Goal: Task Accomplishment & Management: Complete application form

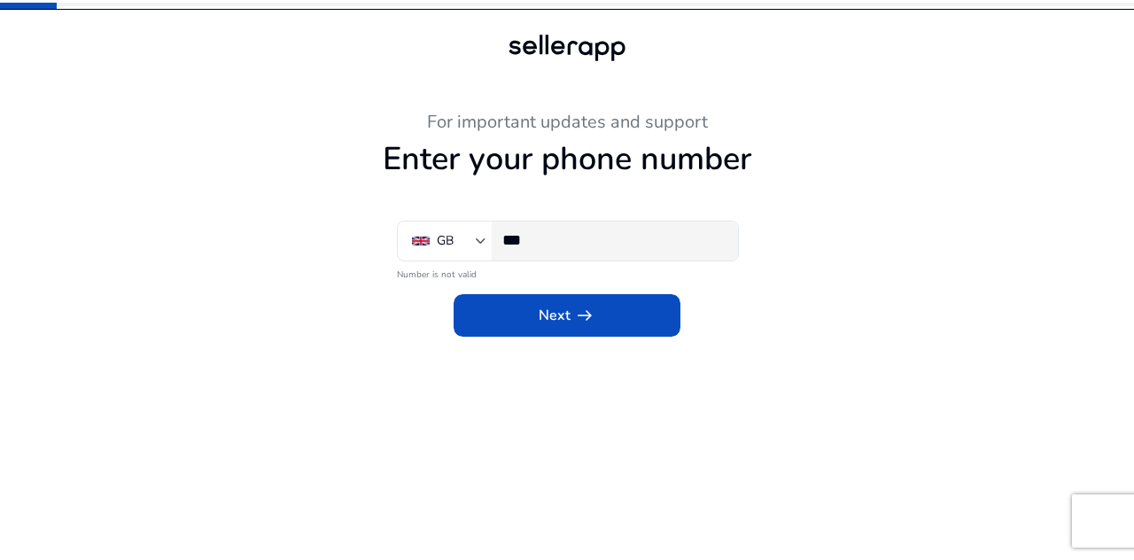
click at [638, 255] on div "***" at bounding box center [612, 240] width 221 height 39
click at [618, 238] on input "***" at bounding box center [612, 239] width 221 height 19
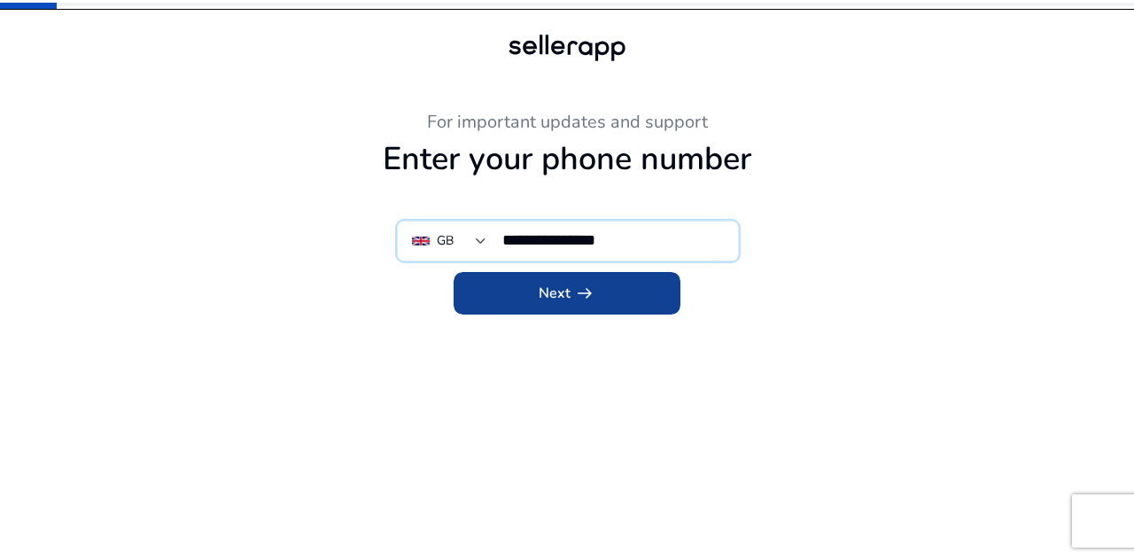
type input "**********"
click at [604, 272] on span at bounding box center [566, 293] width 227 height 43
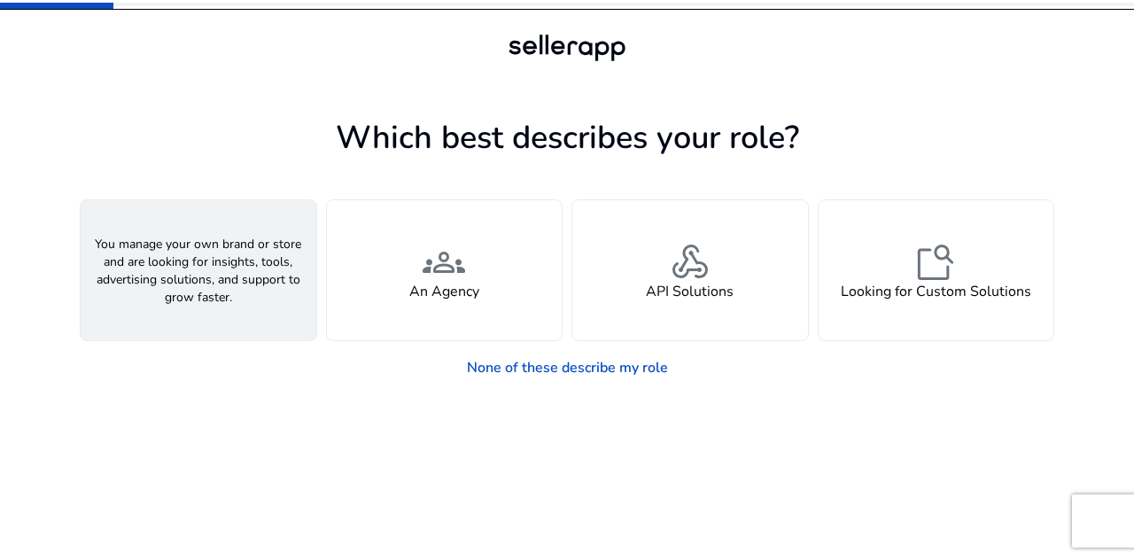
click at [130, 299] on div "person A Seller" at bounding box center [199, 270] width 236 height 140
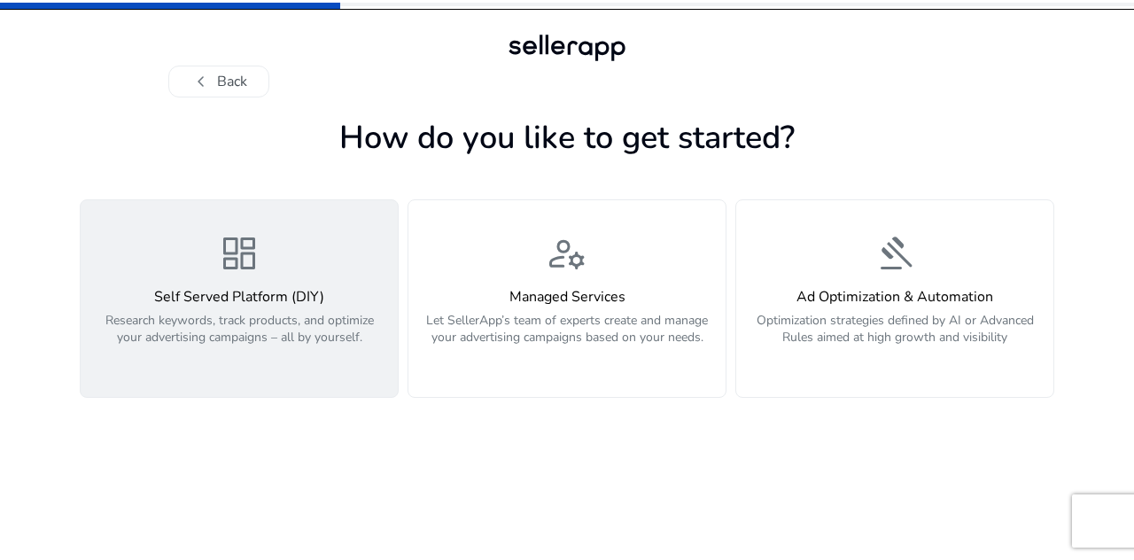
click at [230, 352] on p "Research keywords, track products, and optimize your advertising campaigns – al…" at bounding box center [239, 338] width 296 height 53
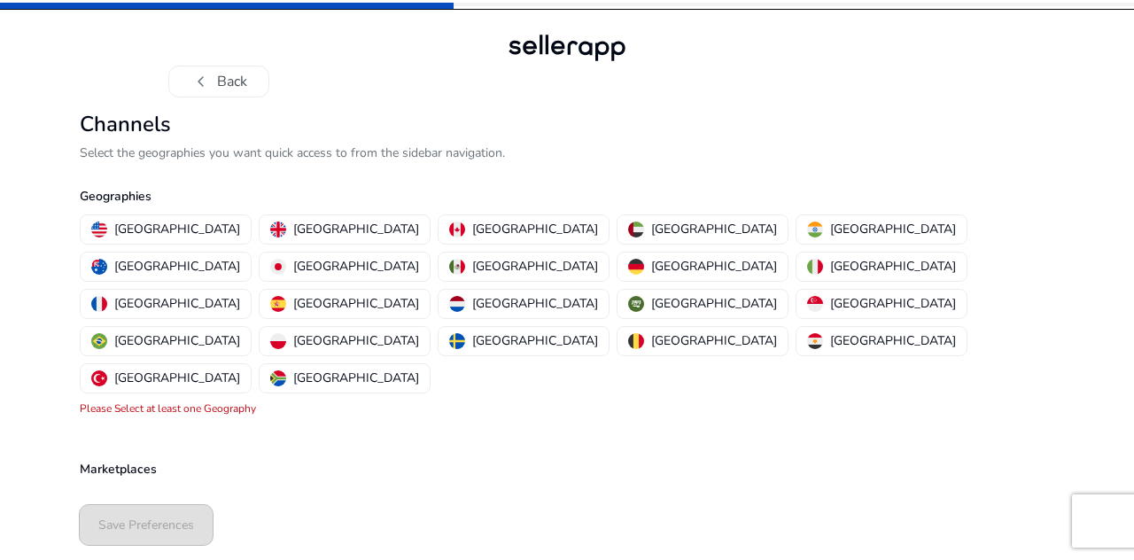
click at [0, 326] on div "chevron_left Back Channels Select the geographies you want quick access to from…" at bounding box center [567, 280] width 1134 height 560
click at [149, 233] on p "[GEOGRAPHIC_DATA]" at bounding box center [177, 229] width 126 height 19
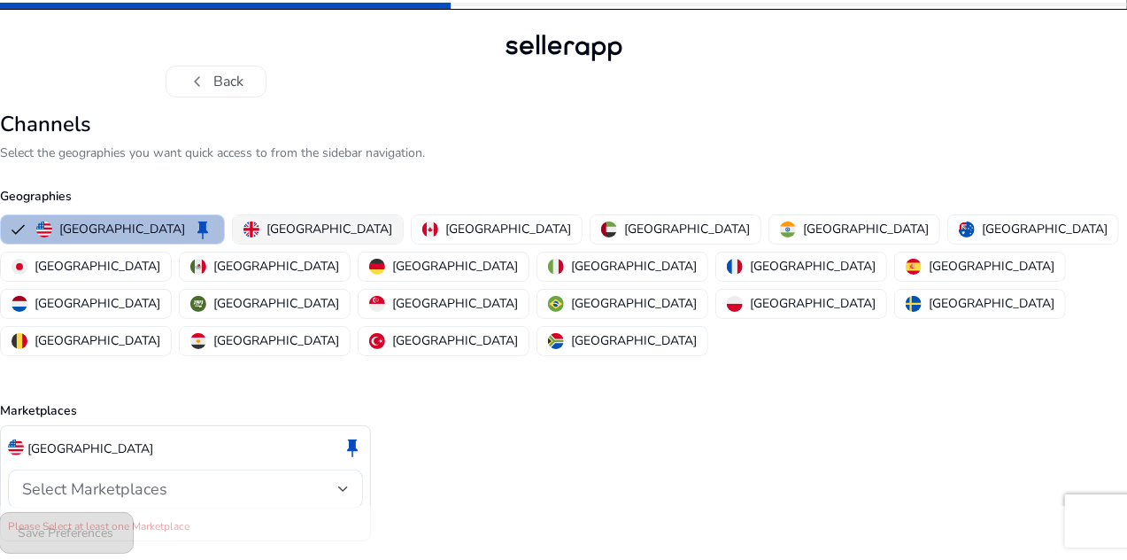
click at [315, 229] on p "[GEOGRAPHIC_DATA]" at bounding box center [330, 229] width 126 height 19
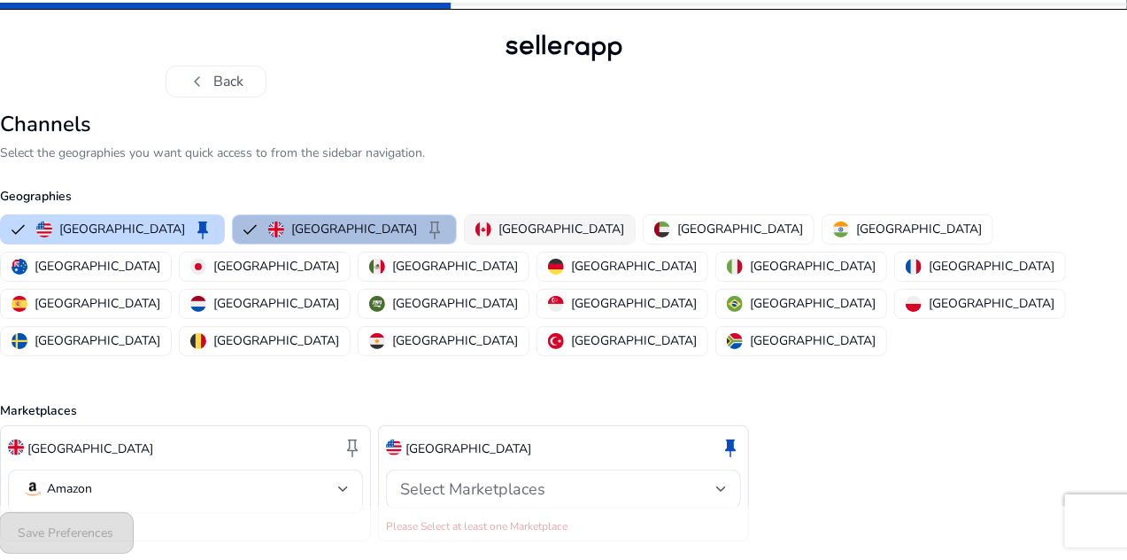
click at [499, 227] on p "[GEOGRAPHIC_DATA]" at bounding box center [562, 229] width 126 height 19
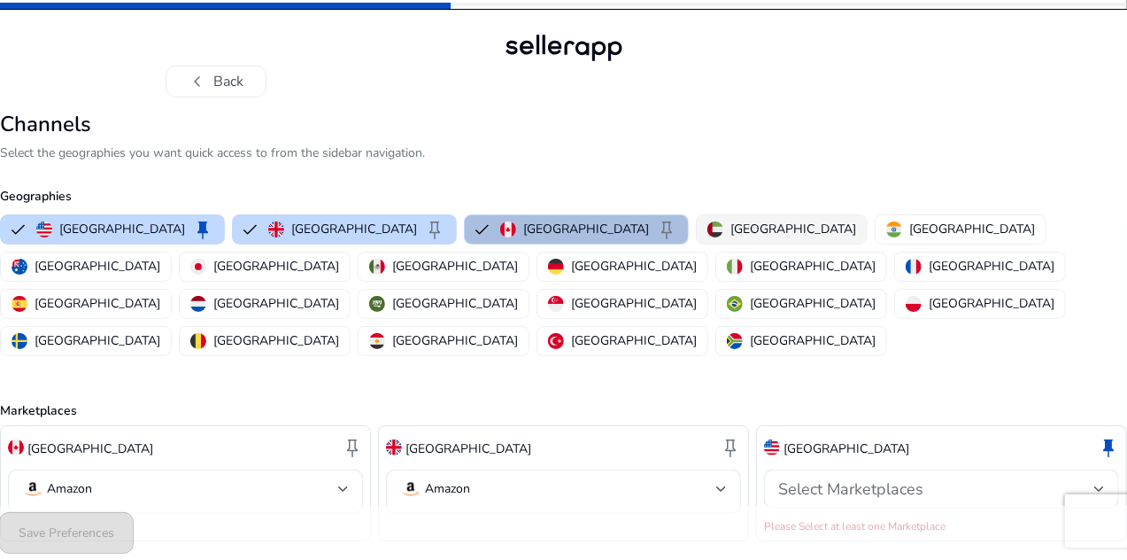
click at [731, 225] on p "[GEOGRAPHIC_DATA]" at bounding box center [794, 229] width 126 height 19
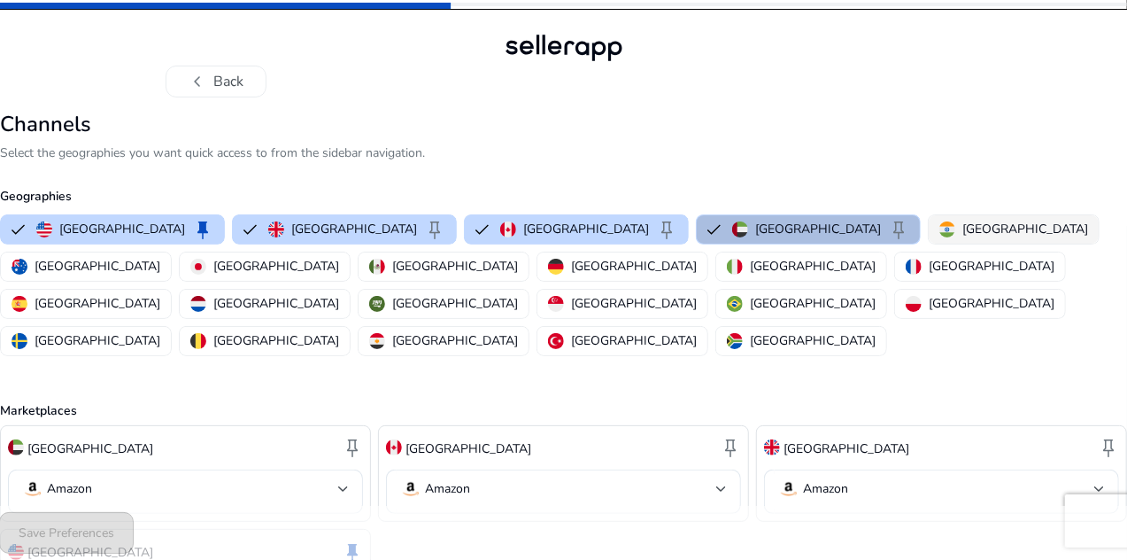
click at [963, 234] on p "[GEOGRAPHIC_DATA]" at bounding box center [1026, 229] width 126 height 19
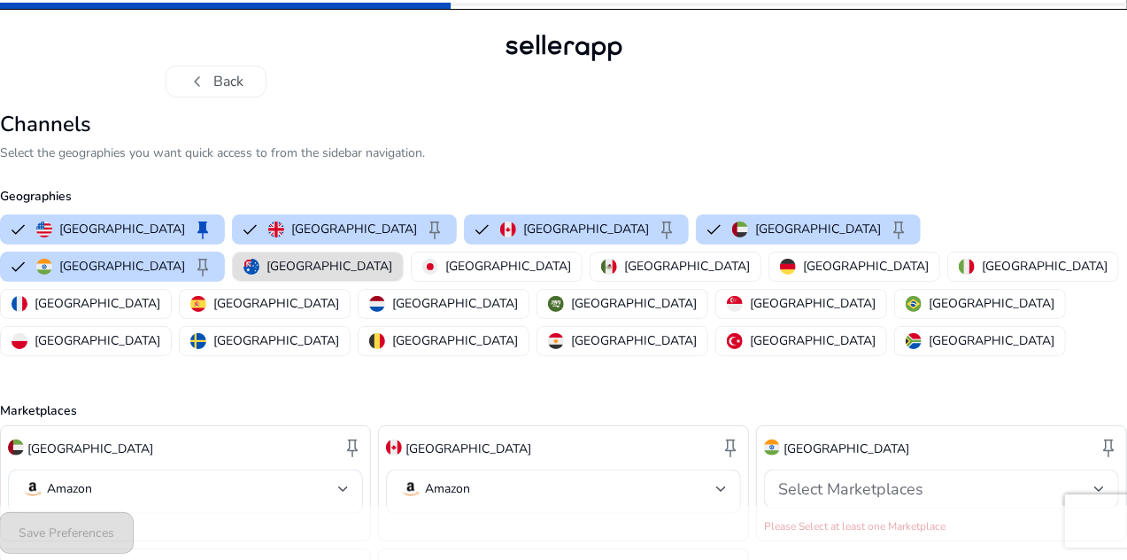
click at [233, 267] on button "[GEOGRAPHIC_DATA]" at bounding box center [318, 266] width 170 height 28
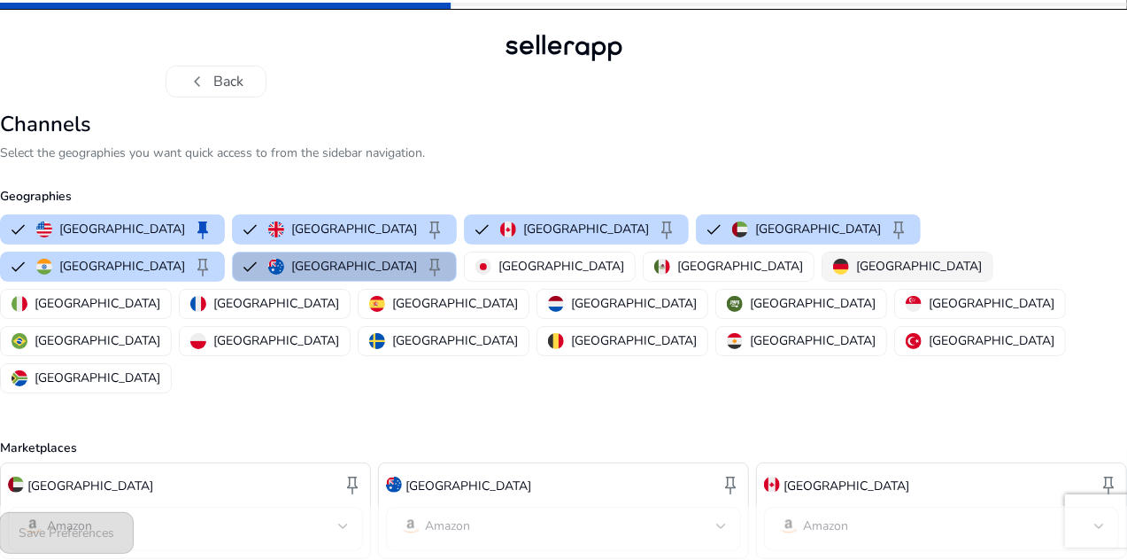
click at [856, 274] on p "[GEOGRAPHIC_DATA]" at bounding box center [919, 266] width 126 height 19
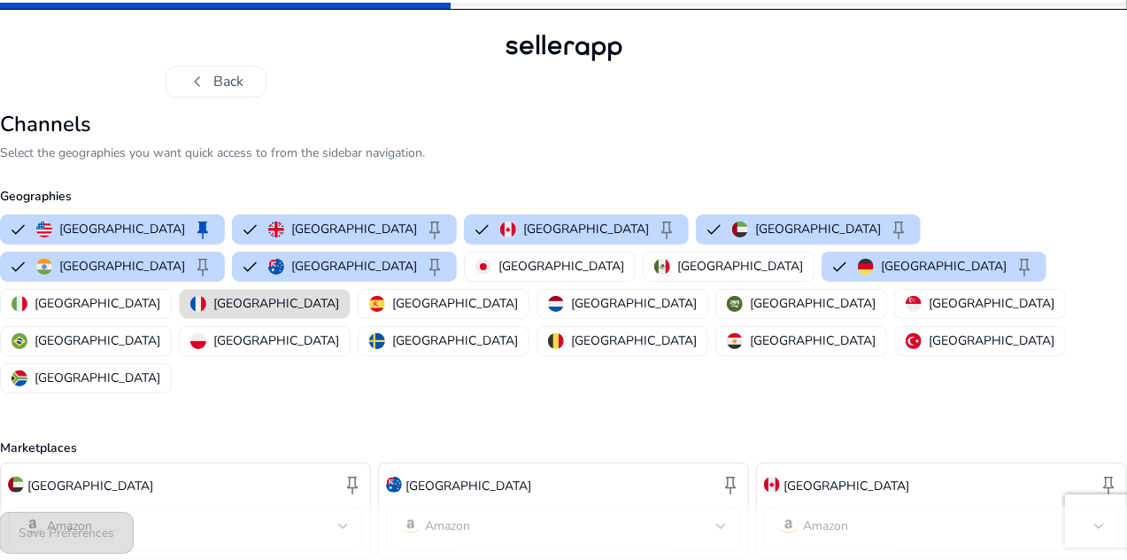
click at [206, 296] on img "button" at bounding box center [198, 304] width 16 height 16
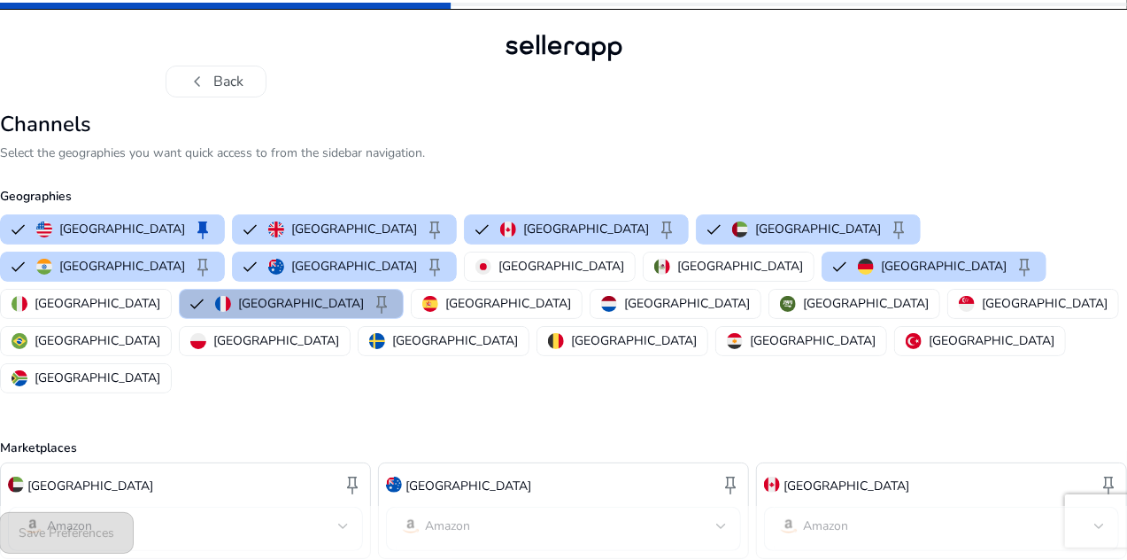
click at [403, 290] on button "France keep" at bounding box center [291, 304] width 223 height 28
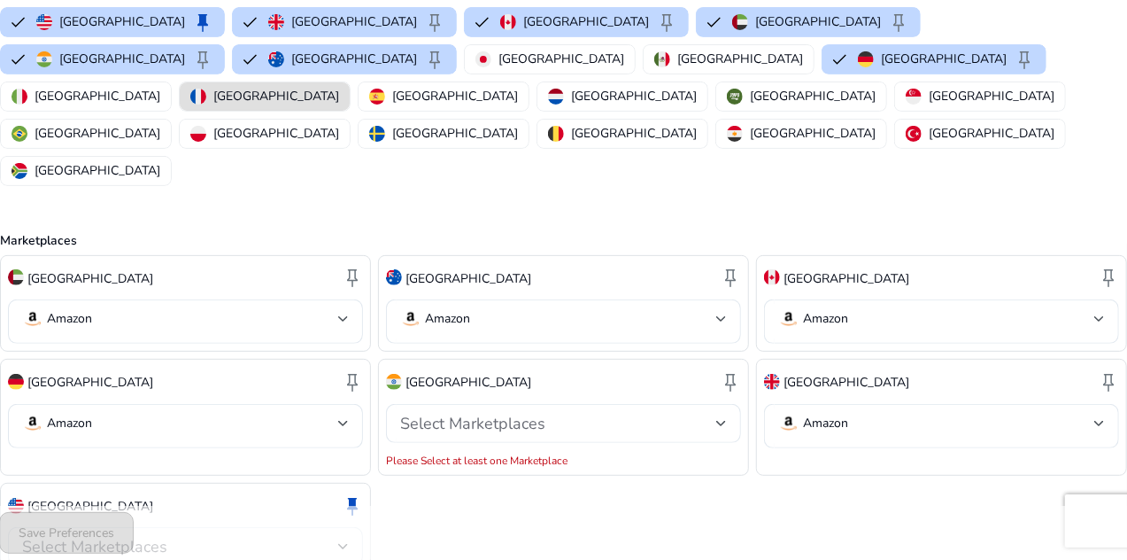
scroll to position [236, 0]
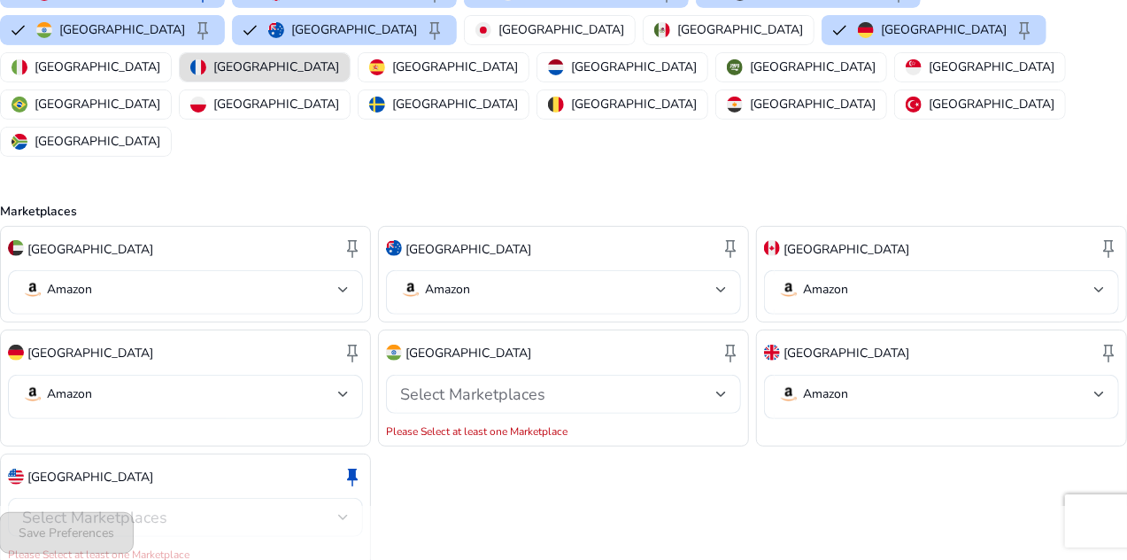
click at [249, 507] on div "Select Marketplaces" at bounding box center [180, 516] width 316 height 19
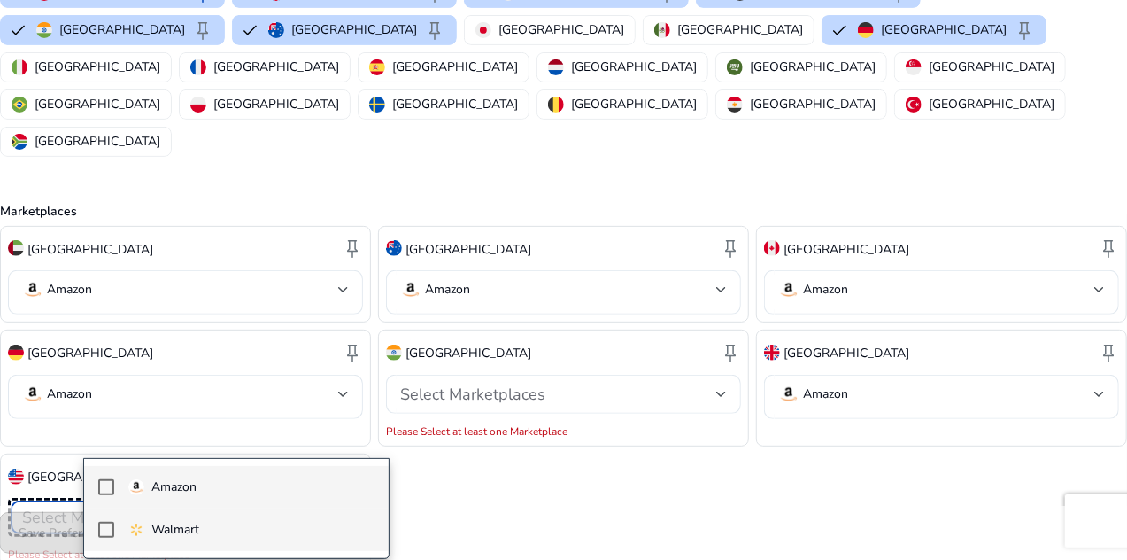
click at [271, 509] on mat-option "Walmart" at bounding box center [236, 529] width 305 height 43
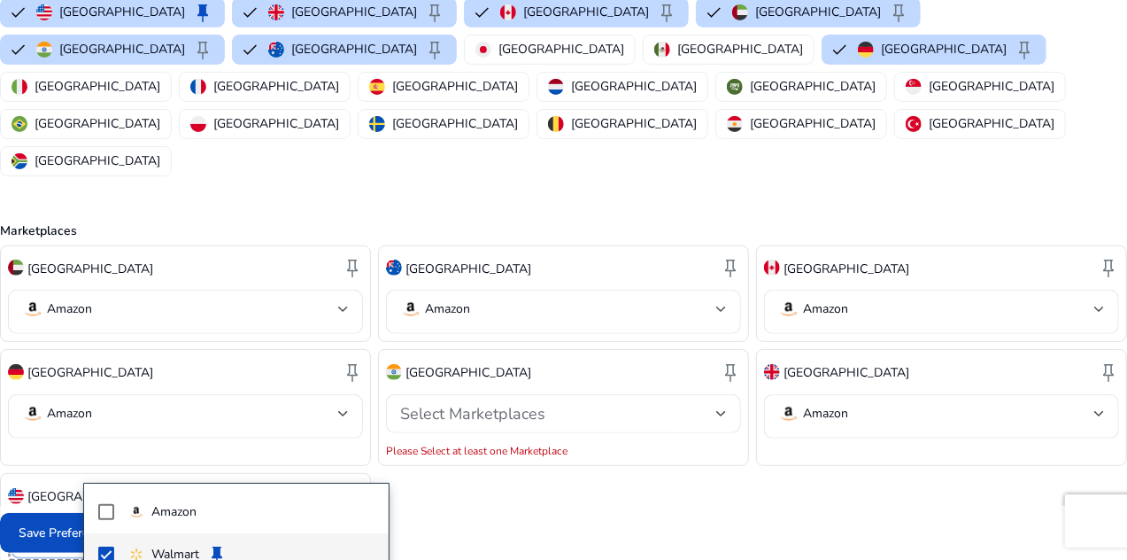
click at [149, 547] on div "Walmart" at bounding box center [163, 554] width 71 height 19
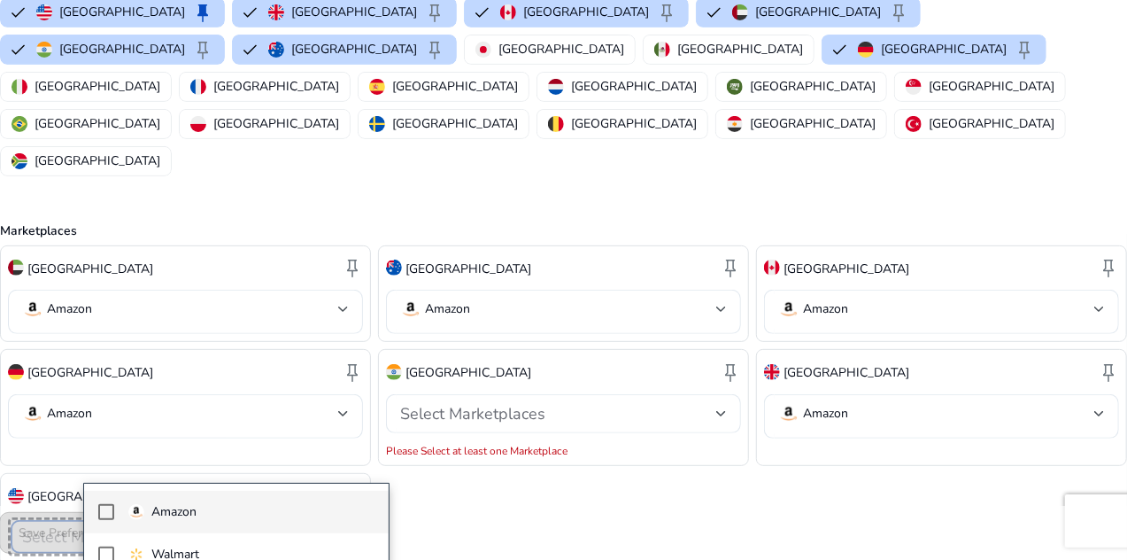
click at [122, 504] on mat-option "Amazon" at bounding box center [236, 512] width 305 height 43
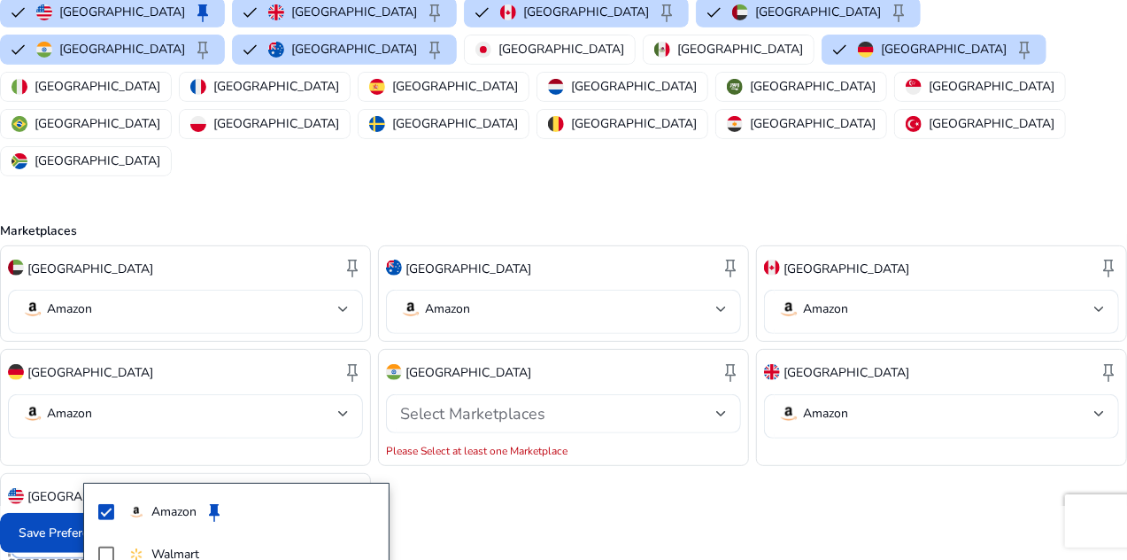
click at [0, 422] on div at bounding box center [563, 280] width 1127 height 560
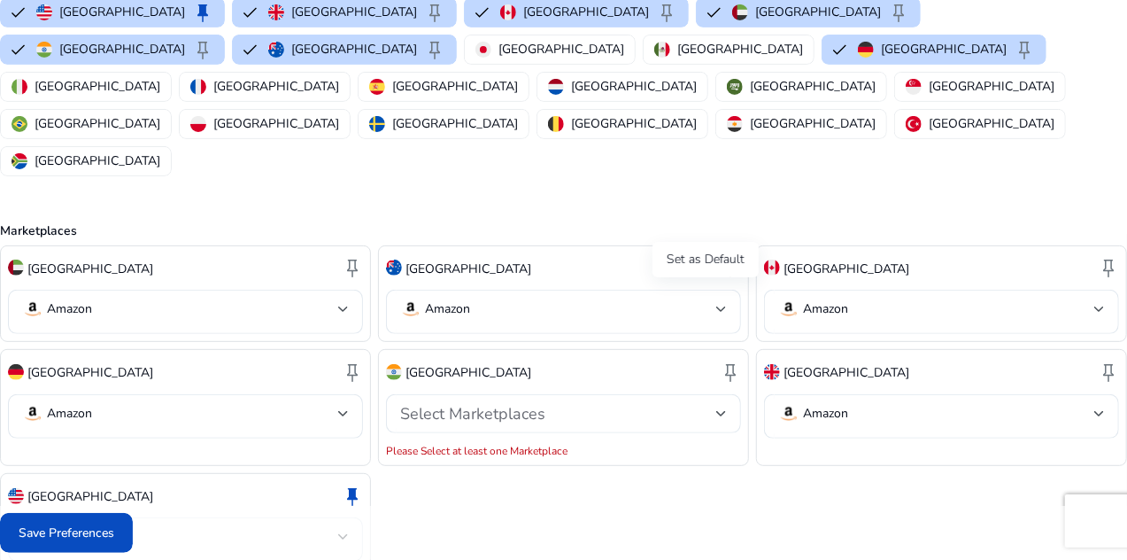
click at [720, 361] on span "keep" at bounding box center [730, 371] width 21 height 21
click at [611, 404] on div "Select Marketplaces" at bounding box center [558, 413] width 316 height 19
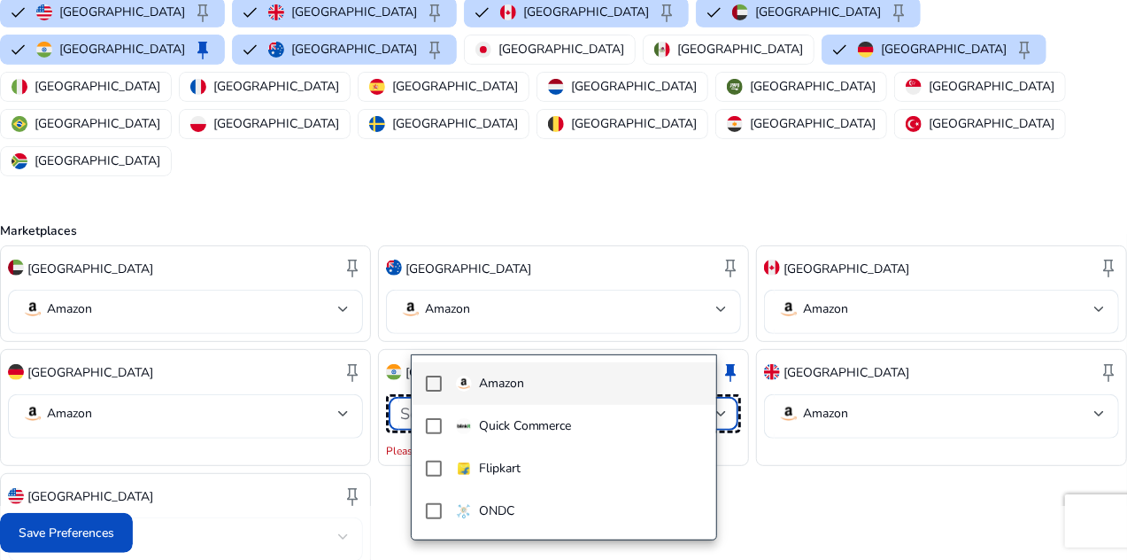
click at [586, 387] on span "Amazon" at bounding box center [579, 383] width 246 height 19
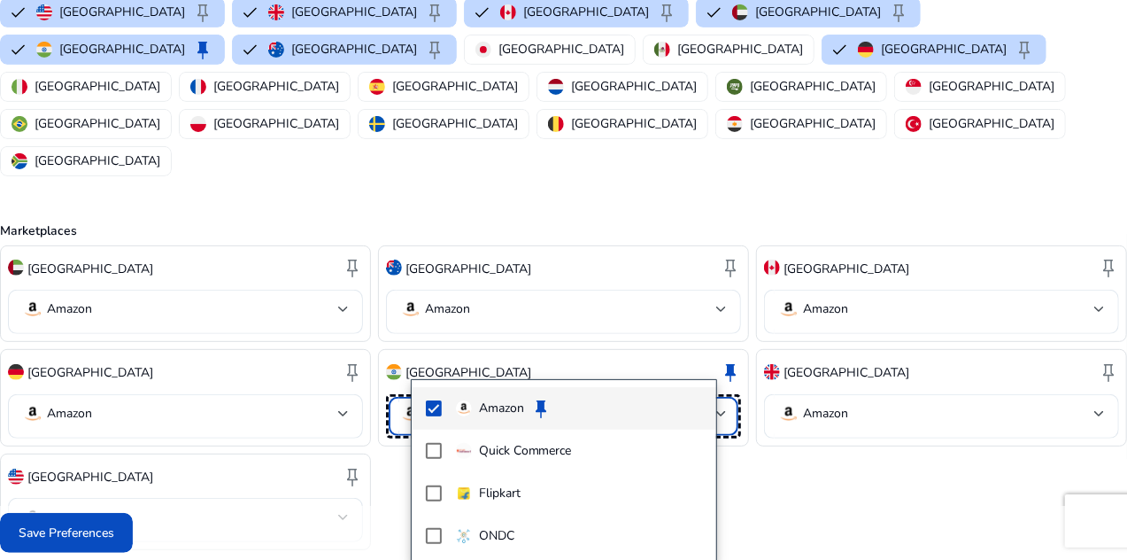
scroll to position [198, 0]
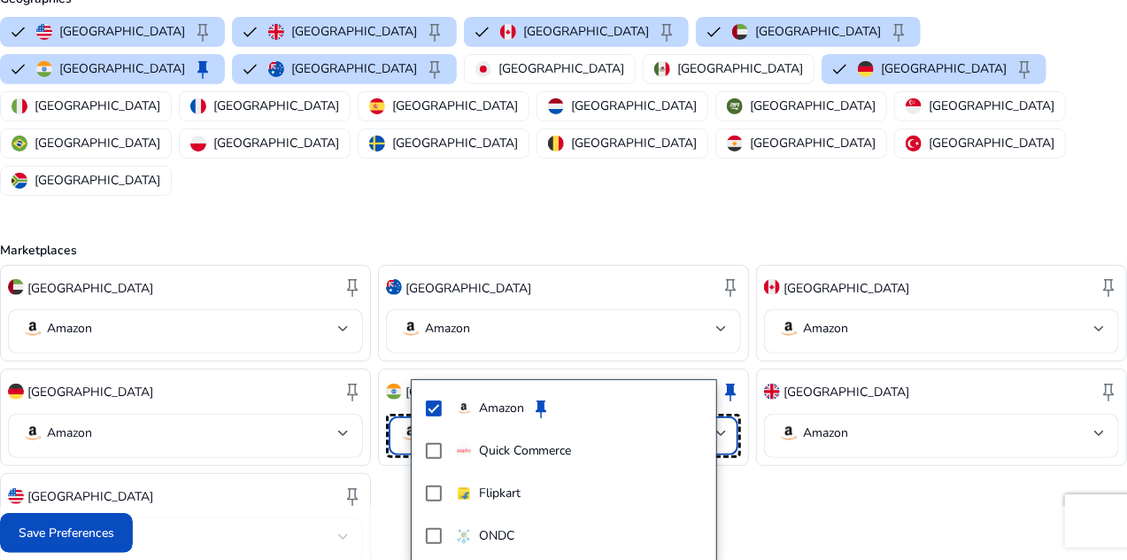
click at [175, 523] on div at bounding box center [563, 280] width 1127 height 560
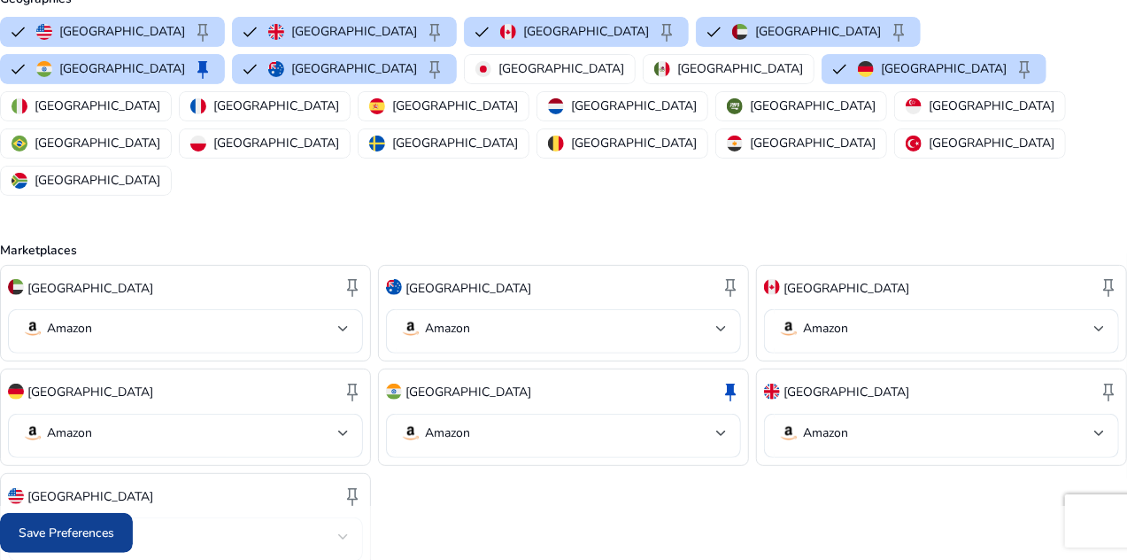
click at [114, 523] on span "Save Preferences" at bounding box center [67, 532] width 96 height 19
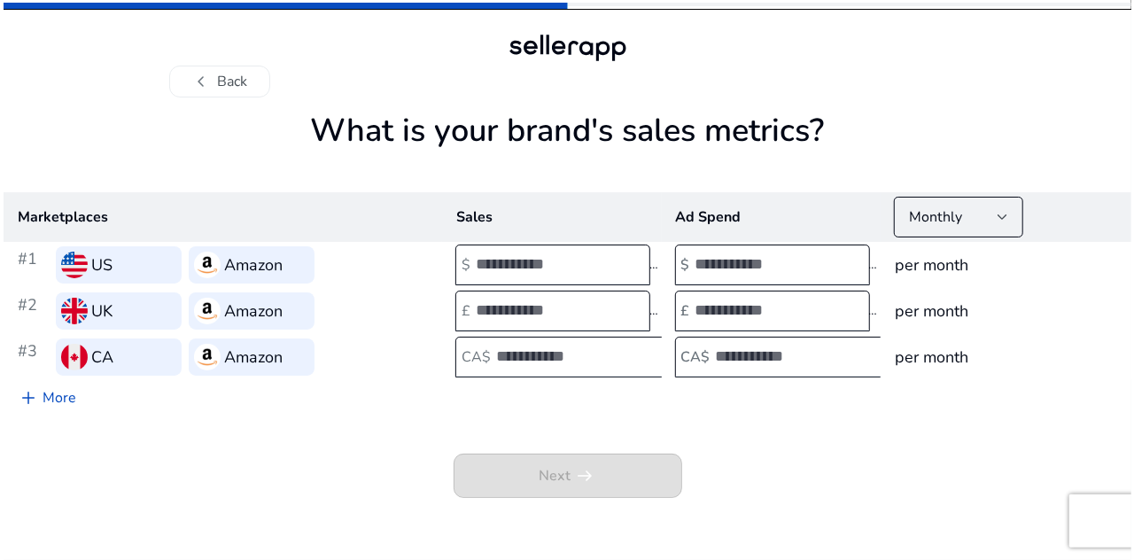
scroll to position [0, 0]
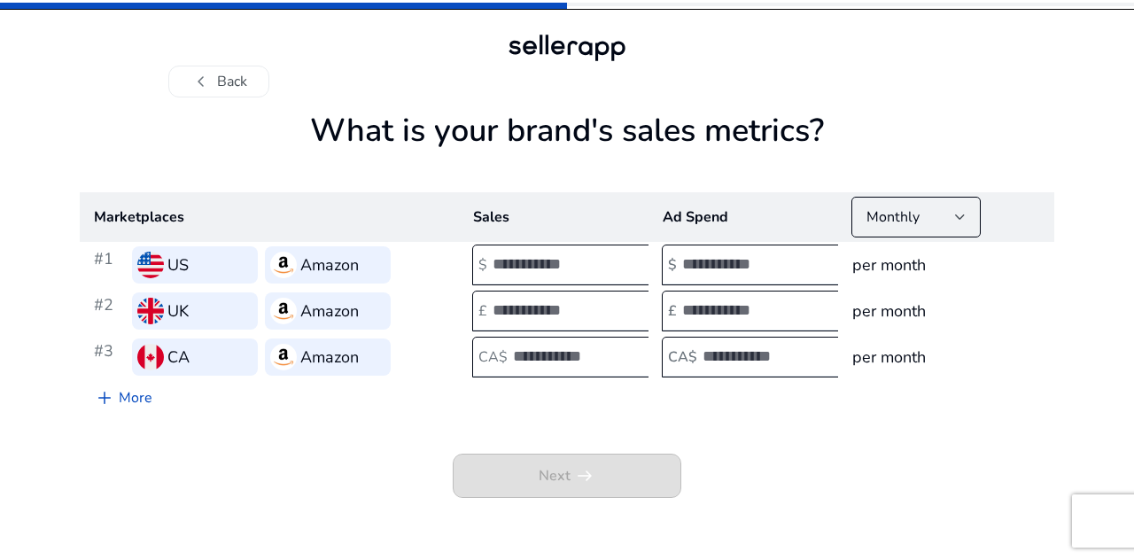
click at [560, 263] on input "number" at bounding box center [552, 263] width 120 height 19
type input "*"
click at [530, 307] on input "number" at bounding box center [552, 309] width 120 height 19
type input "*"
click at [513, 348] on input "number" at bounding box center [573, 355] width 120 height 19
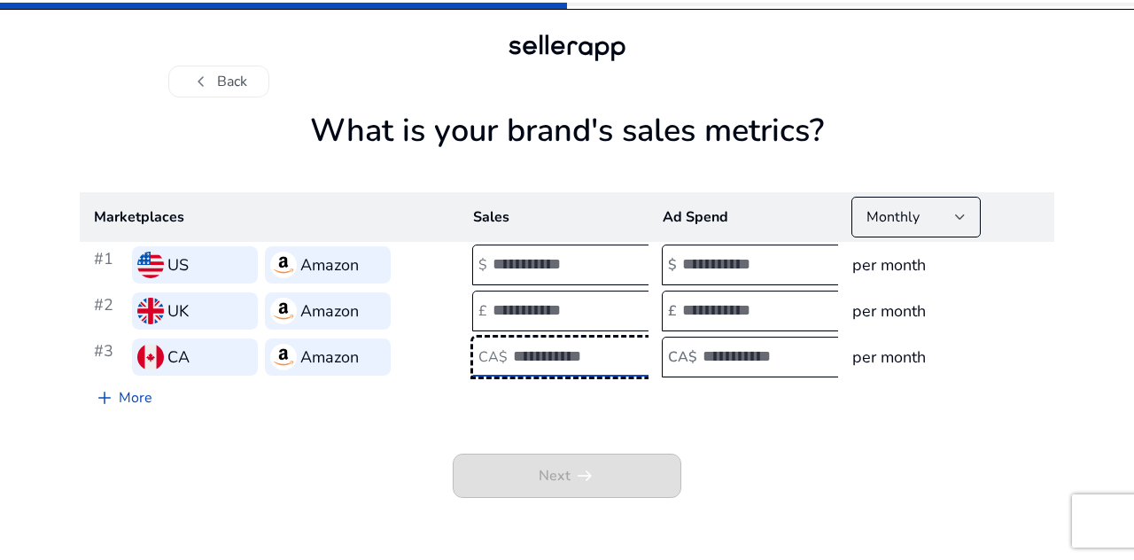
type input "*"
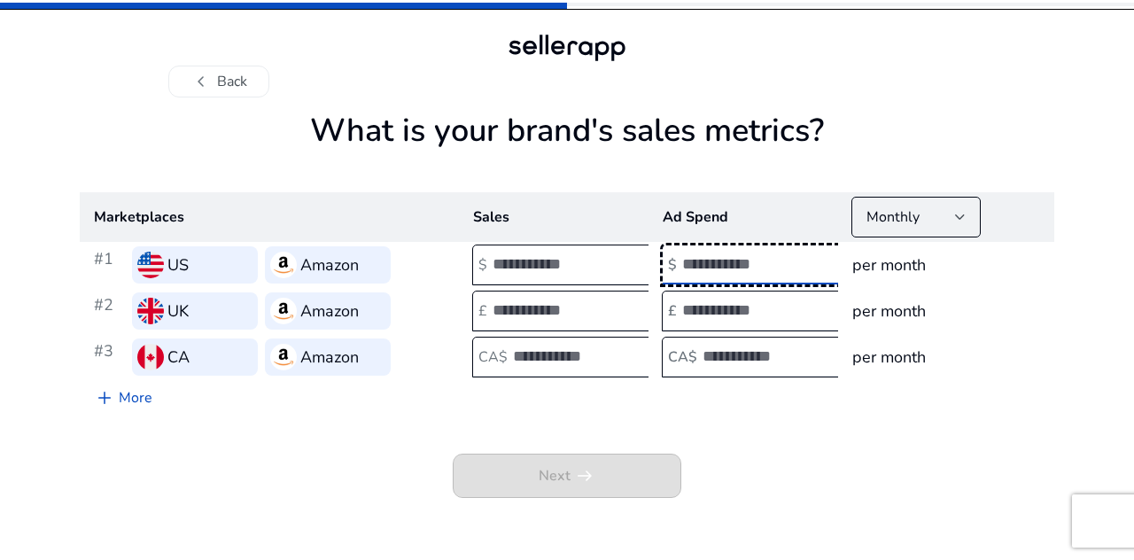
click at [715, 260] on input "number" at bounding box center [742, 263] width 120 height 19
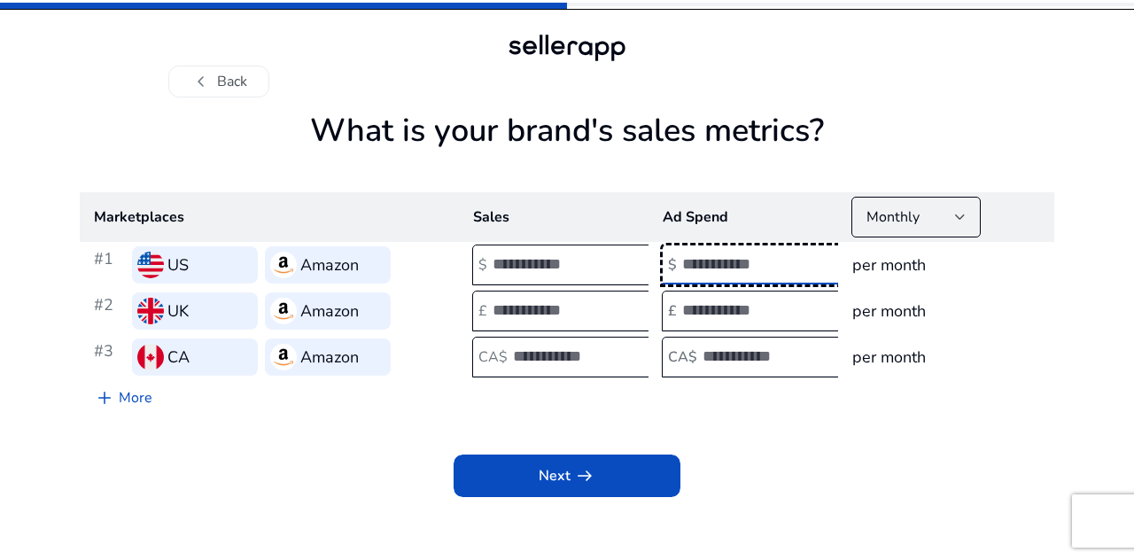
type input "***"
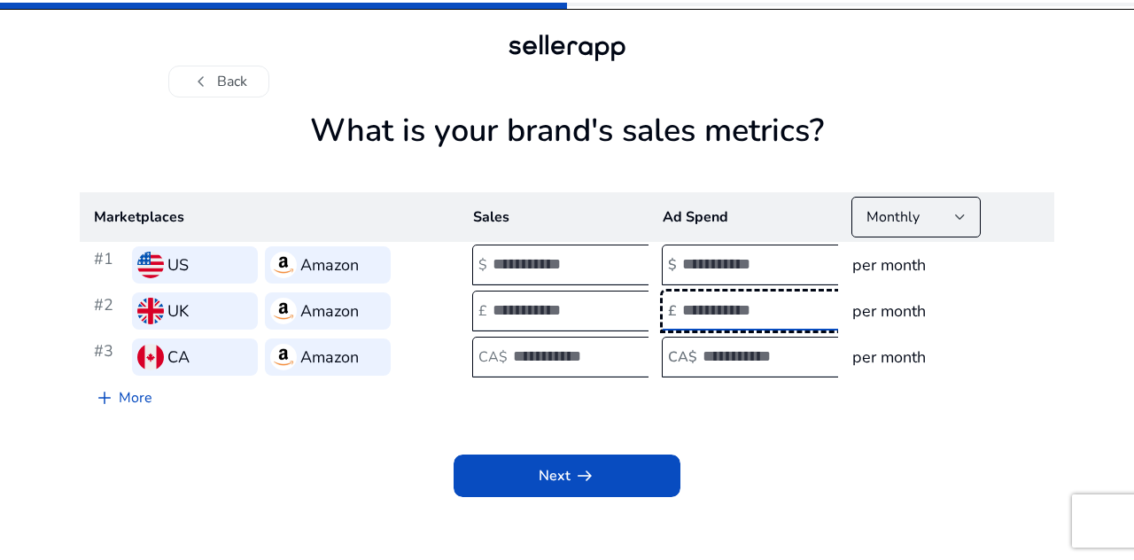
click at [705, 311] on input "number" at bounding box center [742, 309] width 120 height 19
type input "*"
click at [721, 357] on input "number" at bounding box center [762, 355] width 120 height 19
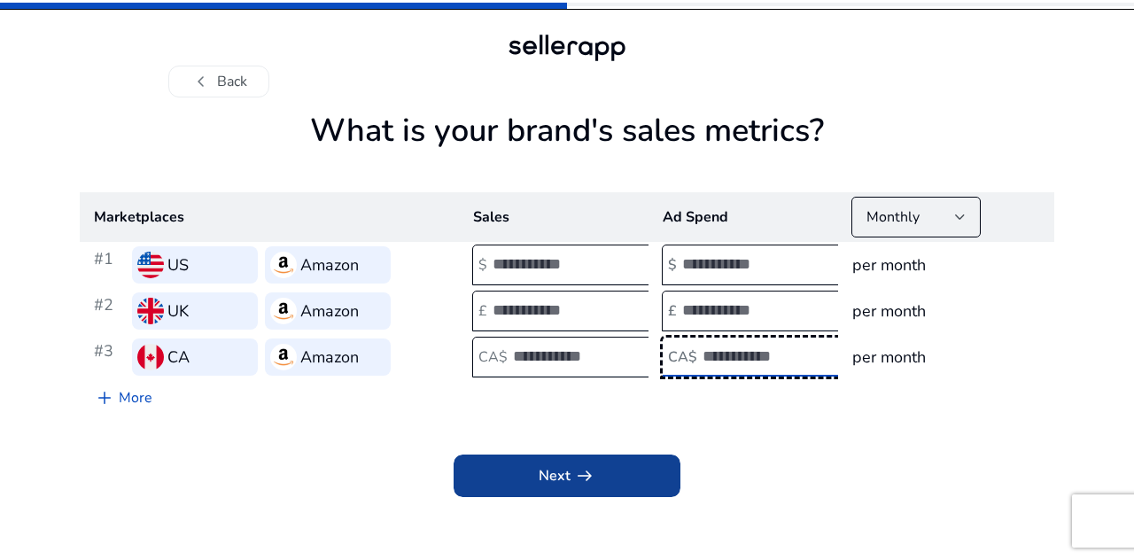
type input "*"
click at [604, 491] on span at bounding box center [566, 475] width 227 height 43
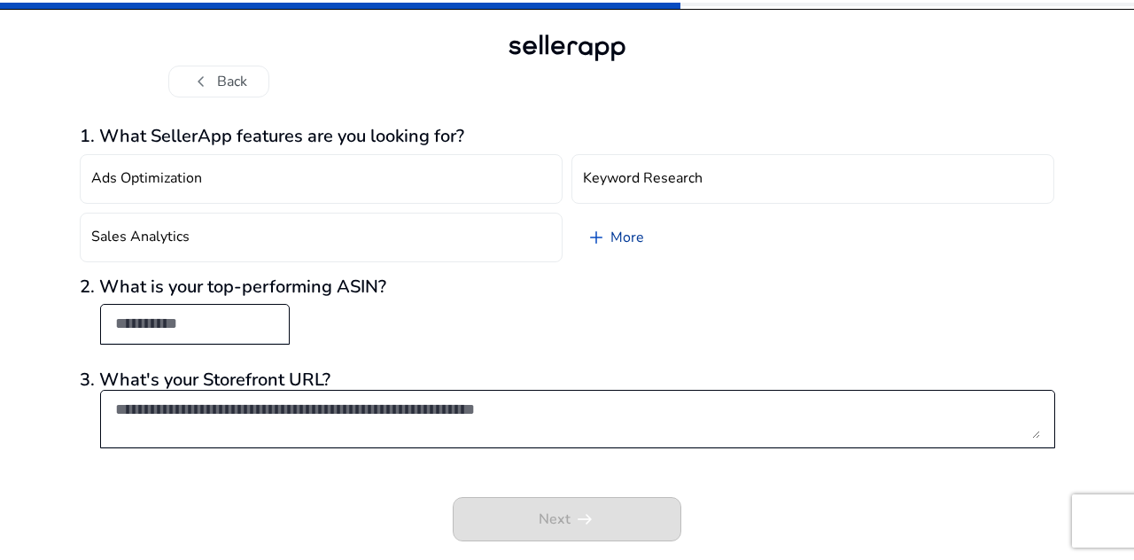
click at [630, 235] on link "add More" at bounding box center [614, 238] width 87 height 50
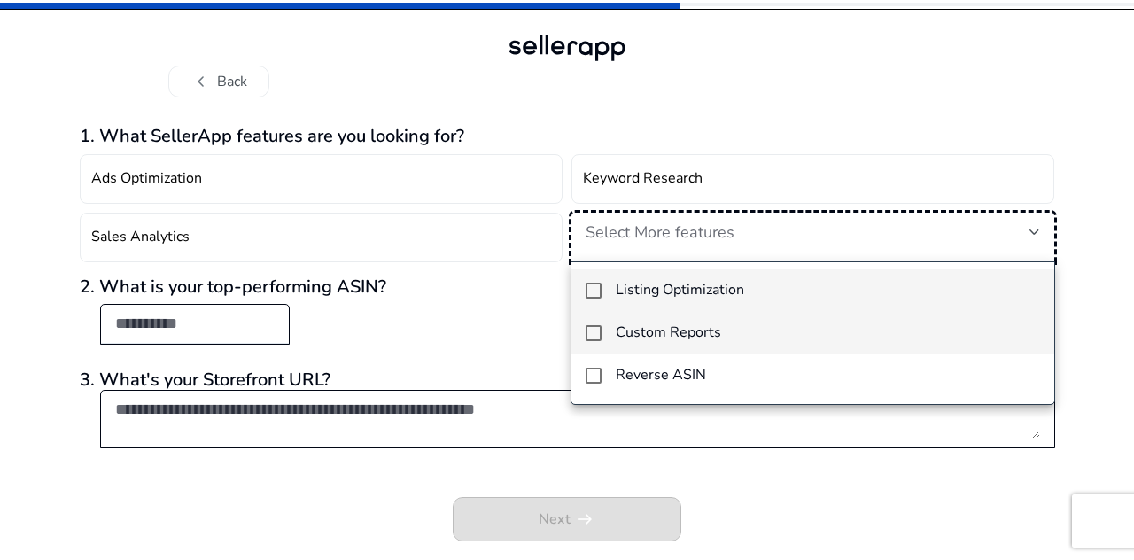
click at [595, 336] on mat-pseudo-checkbox at bounding box center [593, 333] width 16 height 16
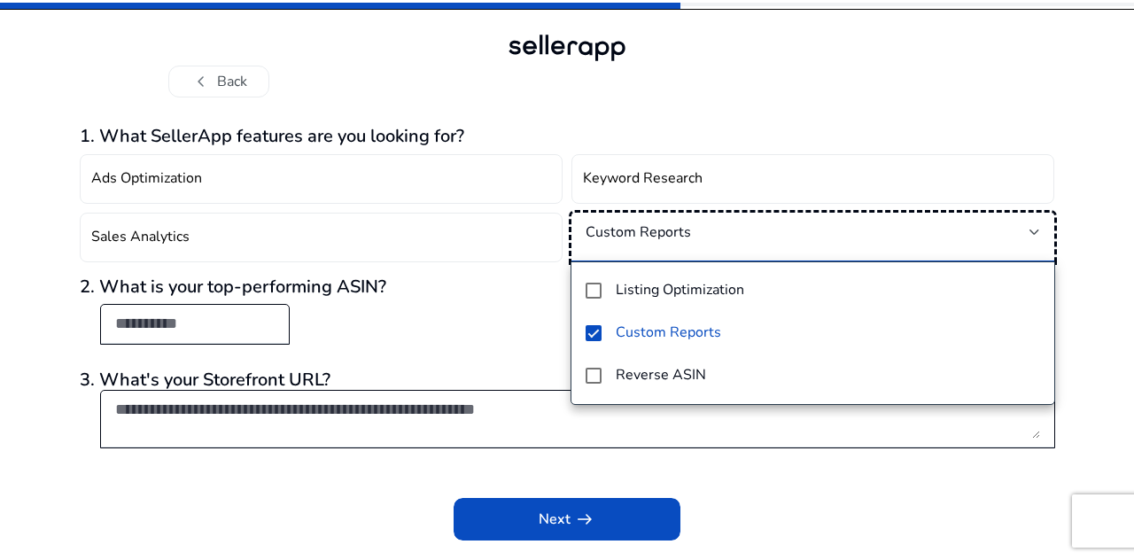
click at [218, 323] on div at bounding box center [567, 280] width 1134 height 560
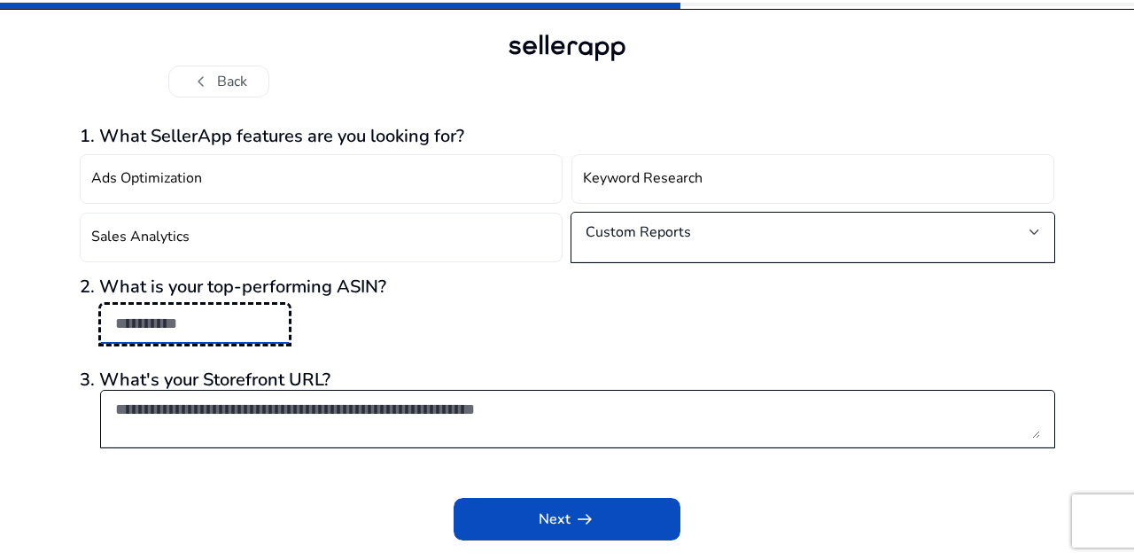
click at [218, 323] on input "text" at bounding box center [194, 323] width 159 height 19
click at [317, 435] on textarea at bounding box center [577, 418] width 925 height 39
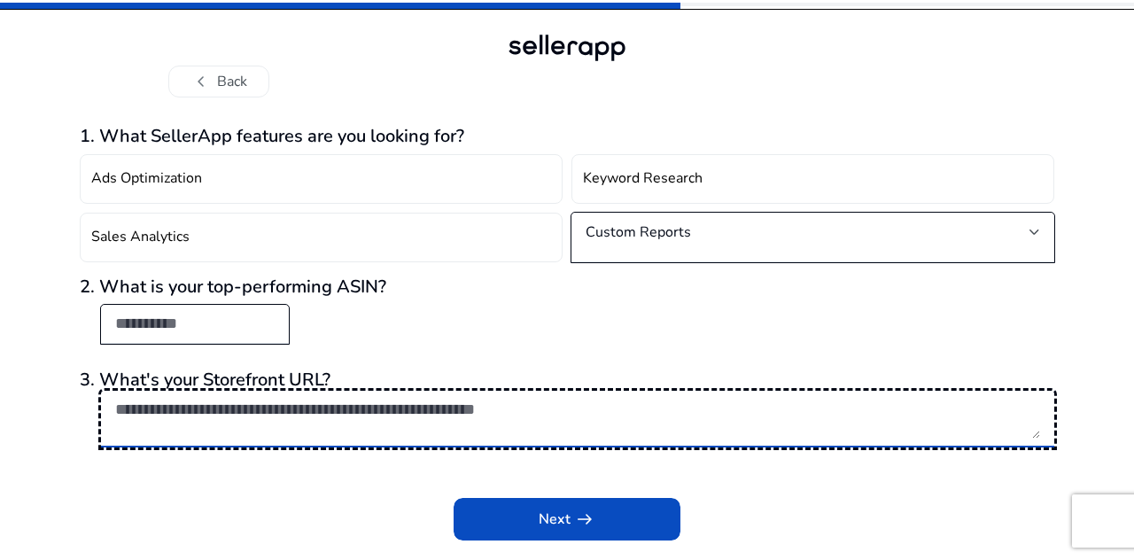
paste textarea "**********"
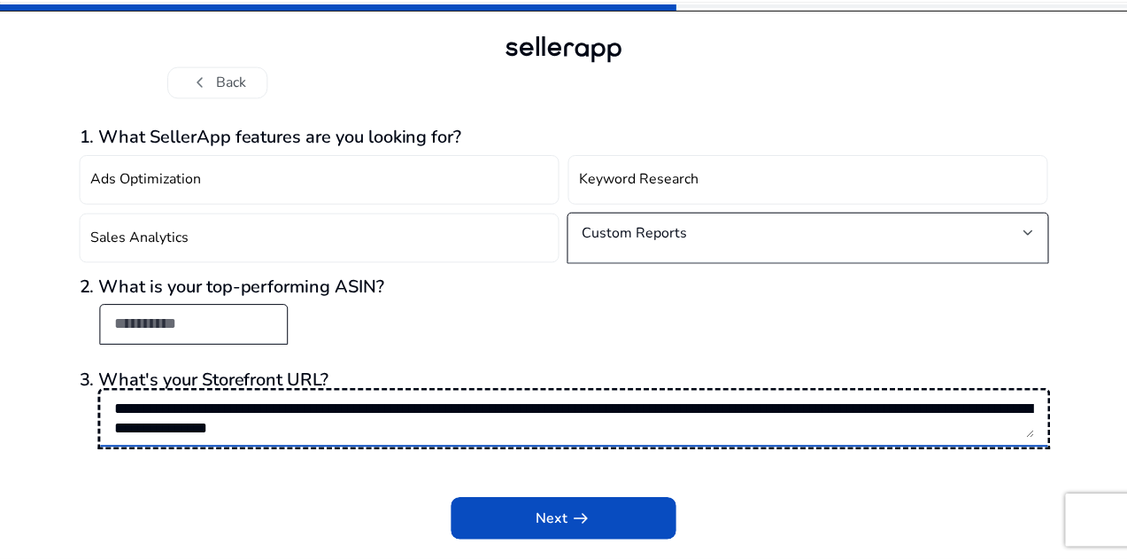
scroll to position [1, 0]
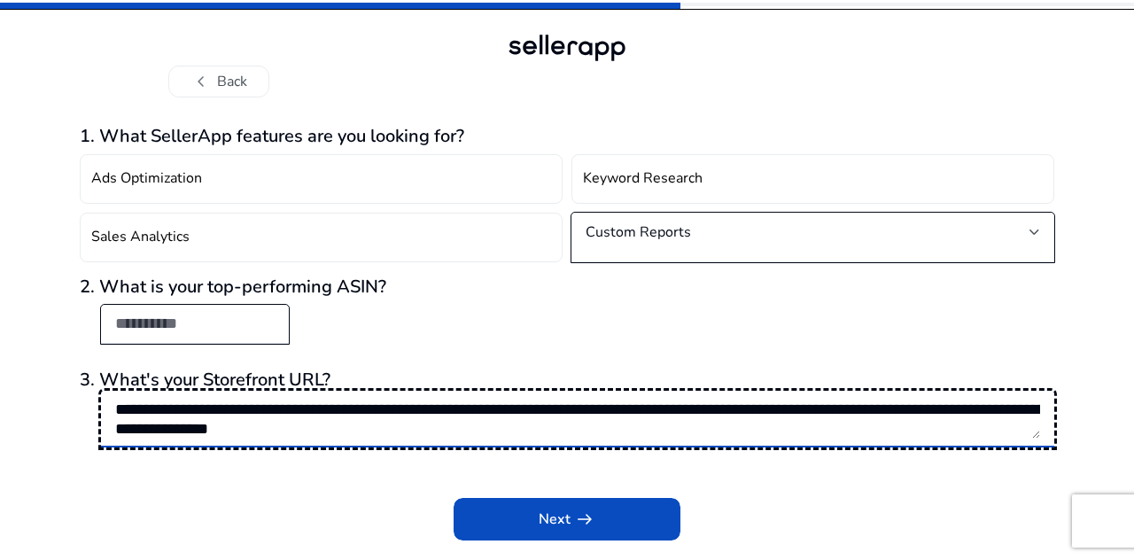
type textarea "**********"
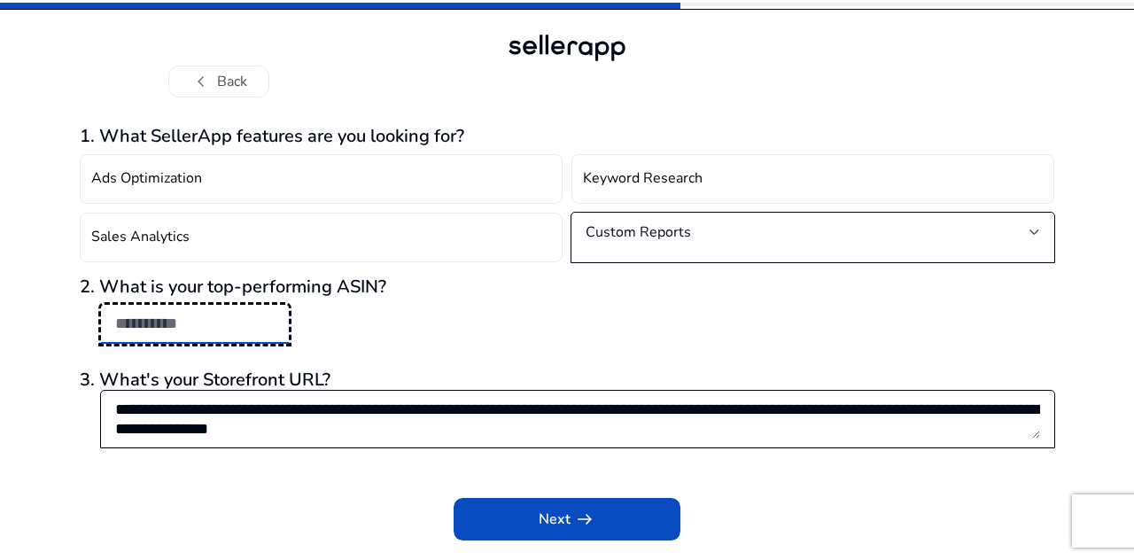
click at [147, 329] on input "text" at bounding box center [194, 323] width 159 height 19
paste input "**********"
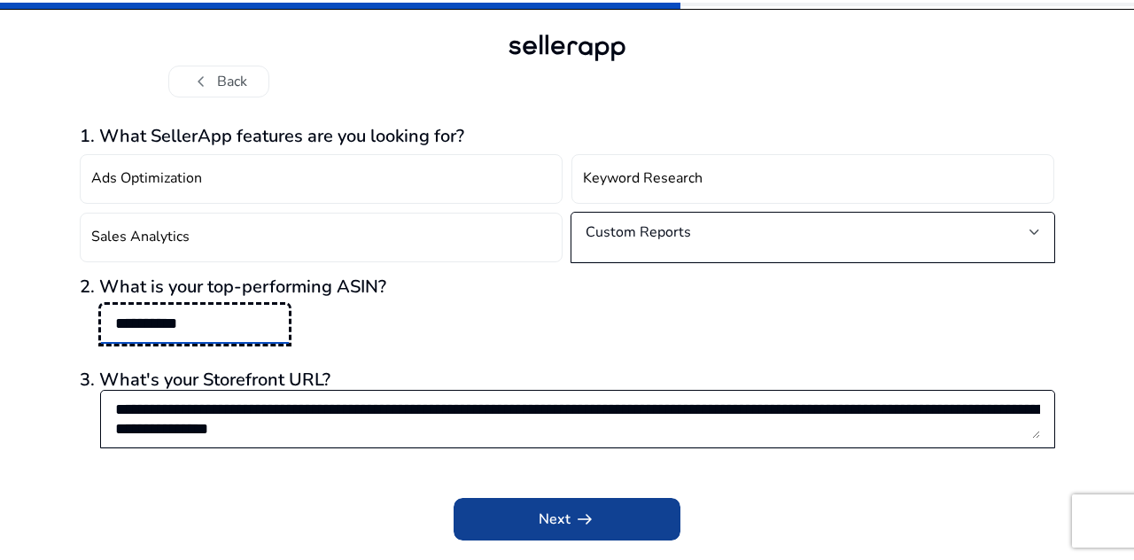
type input "**********"
click at [609, 532] on span at bounding box center [566, 519] width 227 height 43
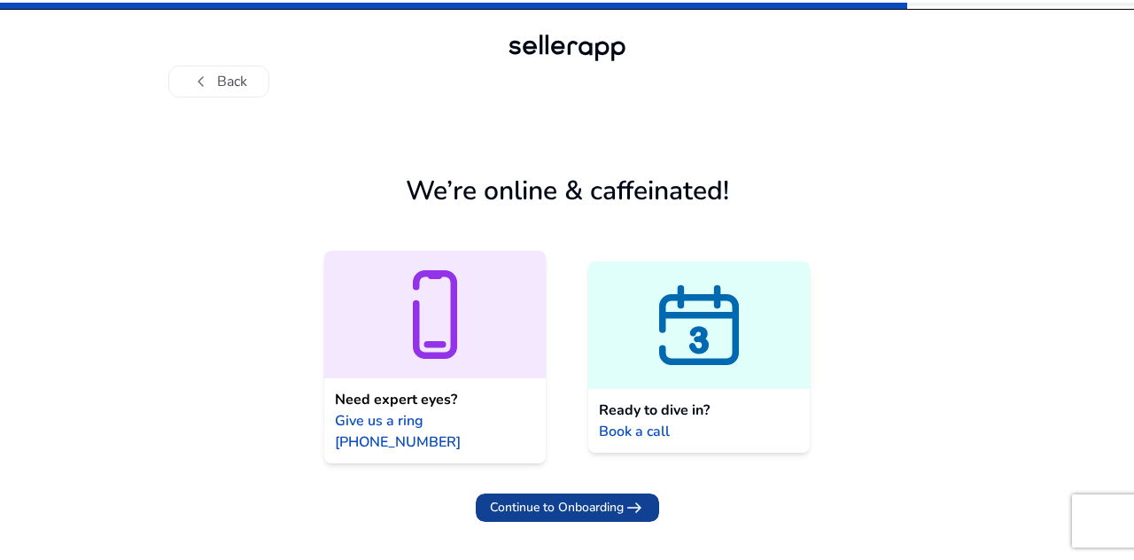
click at [595, 498] on span "Continue to Onboarding" at bounding box center [557, 507] width 134 height 19
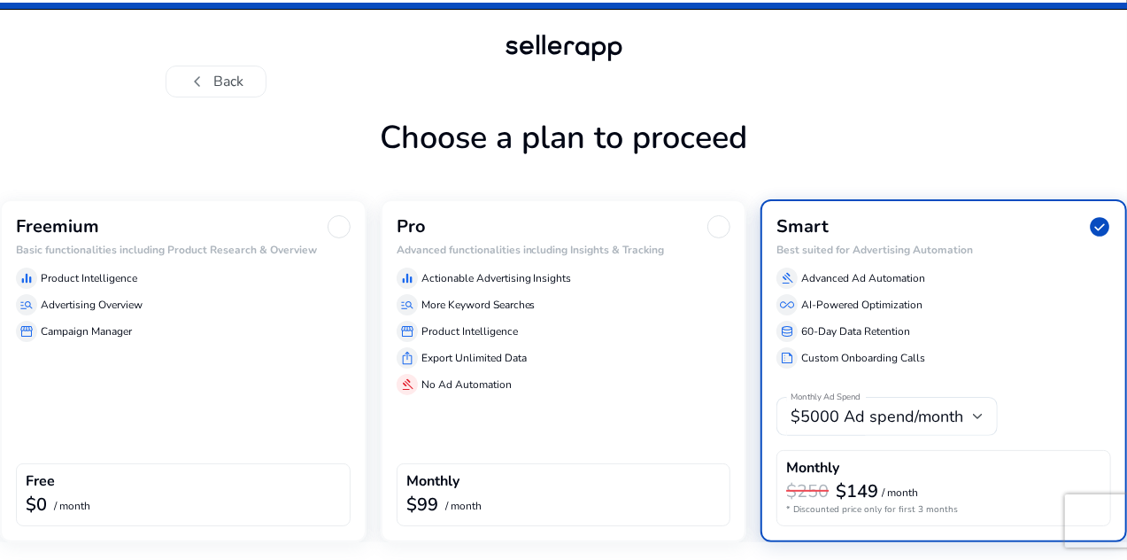
click at [298, 499] on div "$0 / month" at bounding box center [183, 505] width 315 height 23
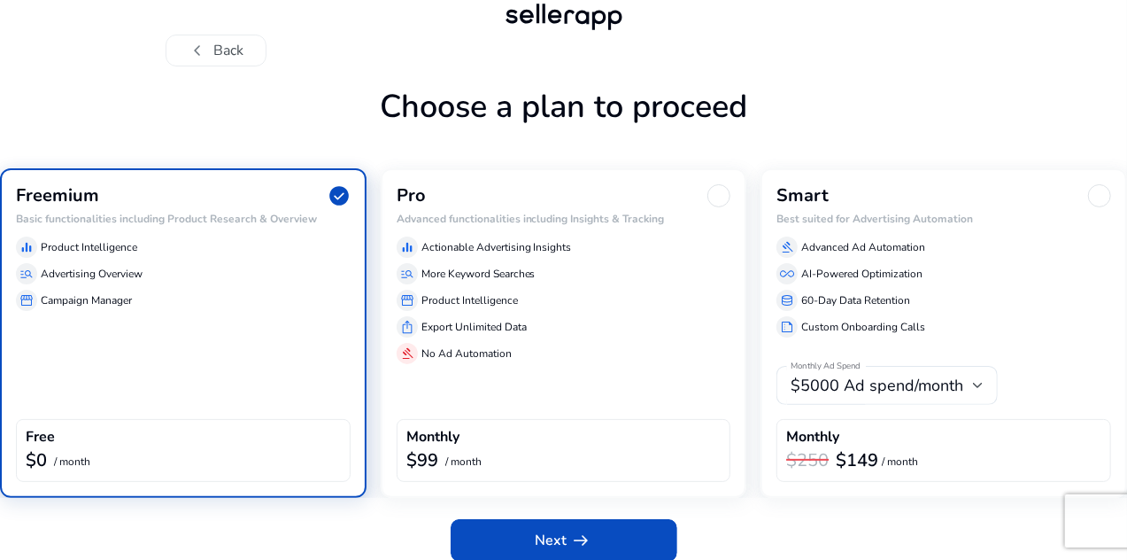
scroll to position [46, 0]
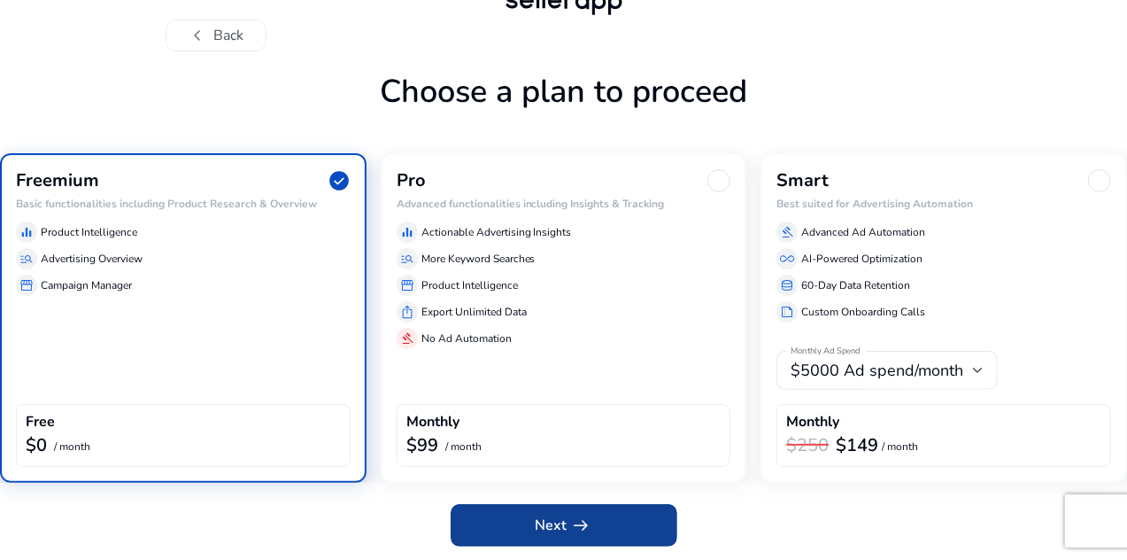
click at [562, 506] on span at bounding box center [564, 525] width 227 height 43
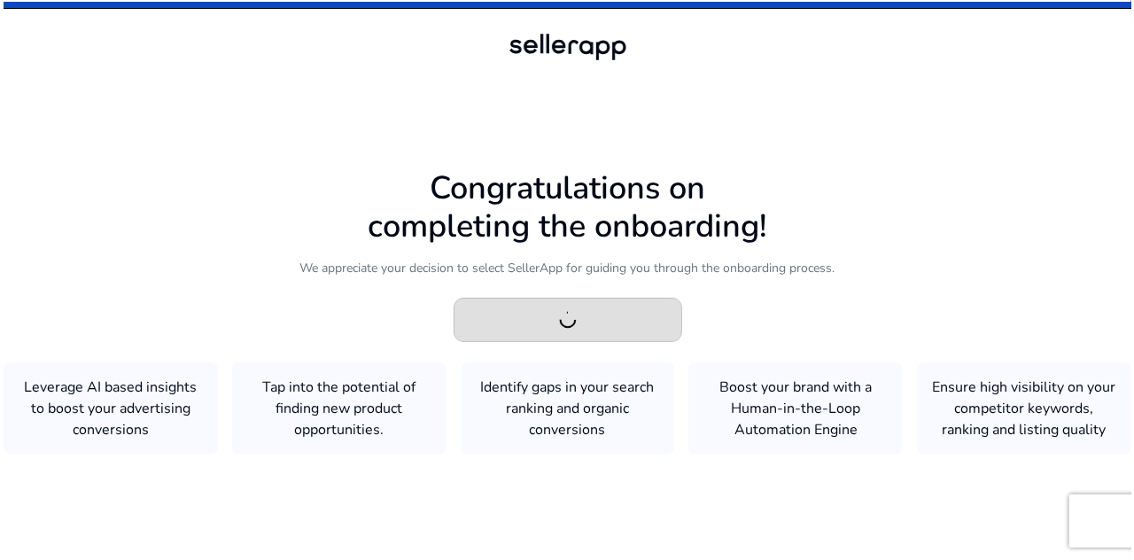
scroll to position [0, 0]
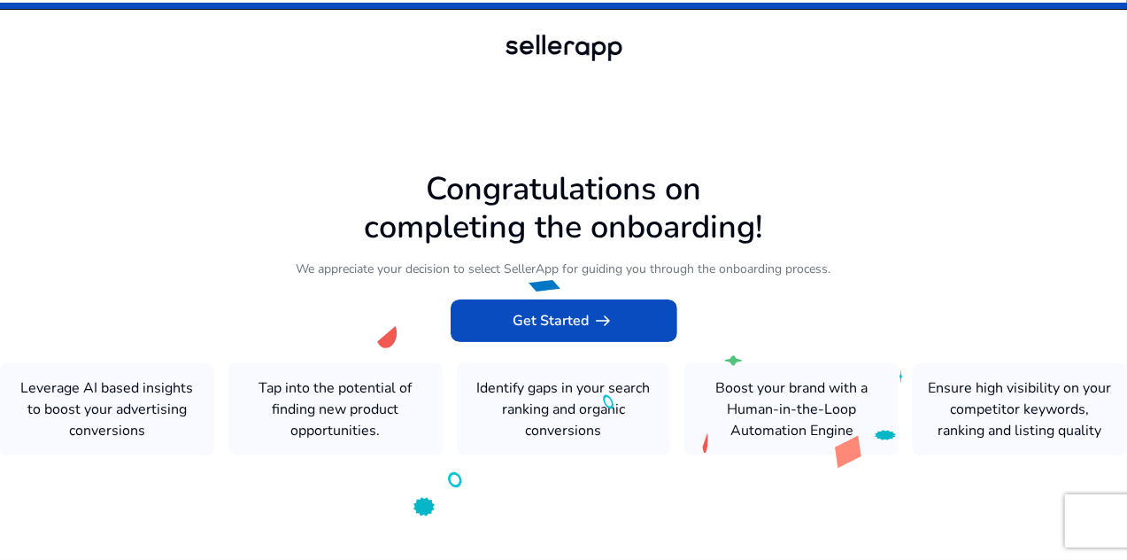
click at [658, 338] on icon at bounding box center [563, 277] width 1127 height 554
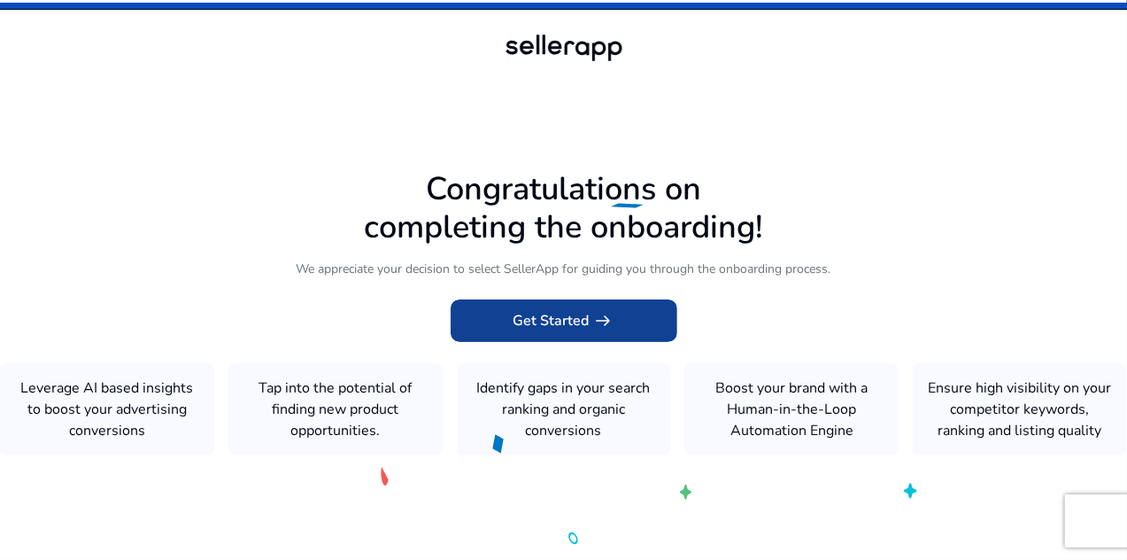
click at [652, 314] on span at bounding box center [564, 320] width 227 height 43
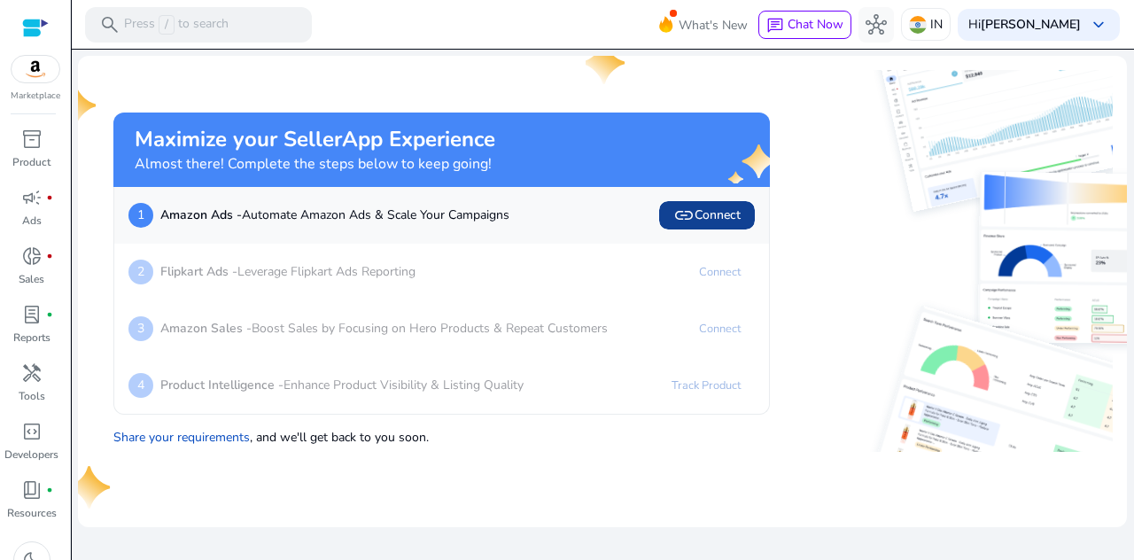
click at [709, 226] on span at bounding box center [707, 215] width 96 height 43
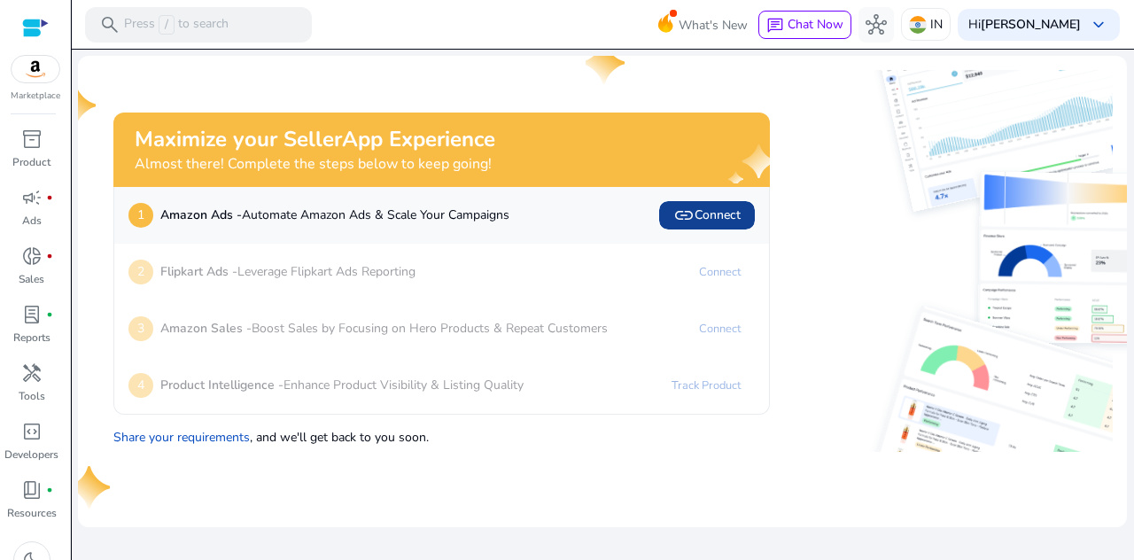
click at [721, 206] on span "link Connect" at bounding box center [706, 215] width 67 height 21
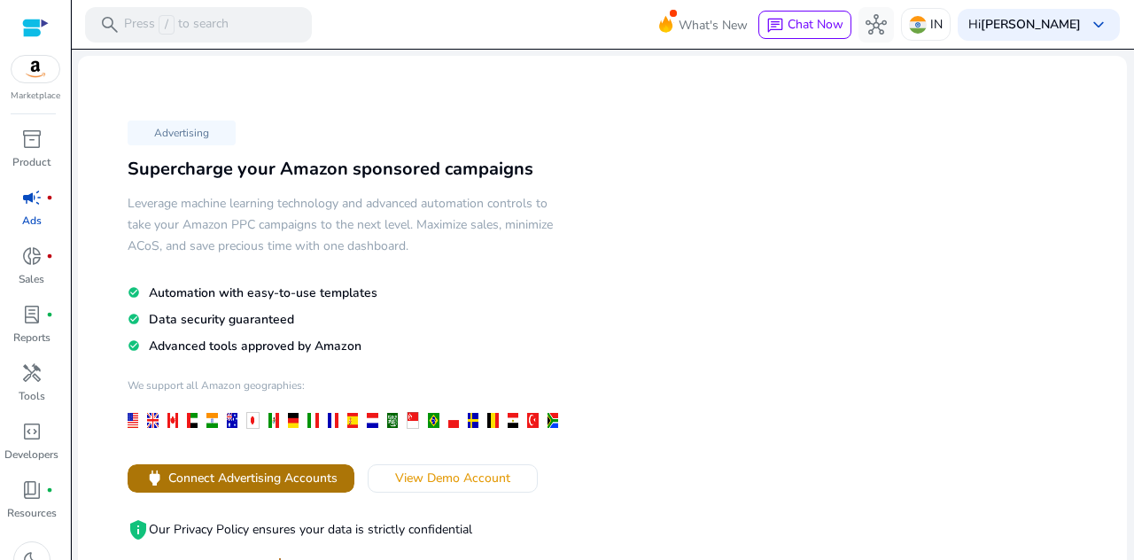
click at [320, 480] on span "Connect Advertising Accounts" at bounding box center [252, 478] width 169 height 19
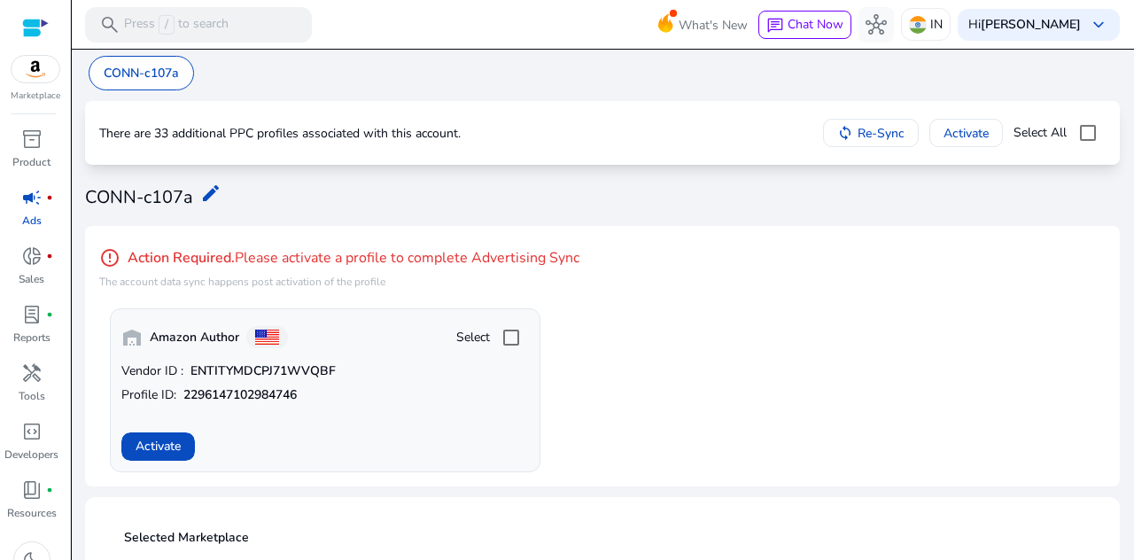
click at [783, 332] on app-activate-profile-box "warehouse Amazon Author Select Vendor ID : ENTITYMDCPJ71WVQBF Profile ID: 22961…" at bounding box center [607, 390] width 995 height 164
click at [180, 426] on span at bounding box center [158, 446] width 74 height 43
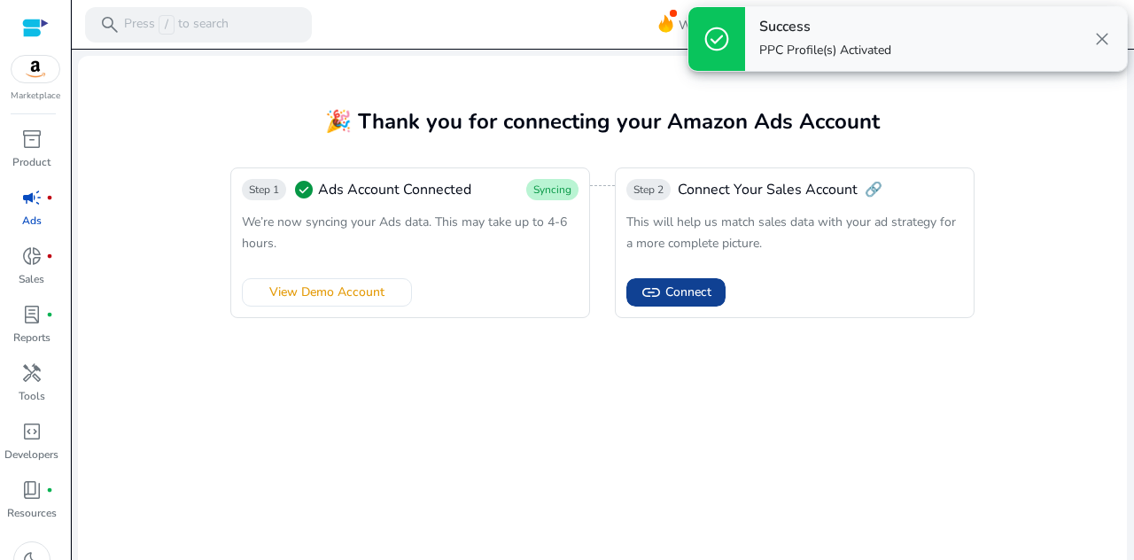
click at [714, 290] on span at bounding box center [675, 292] width 99 height 43
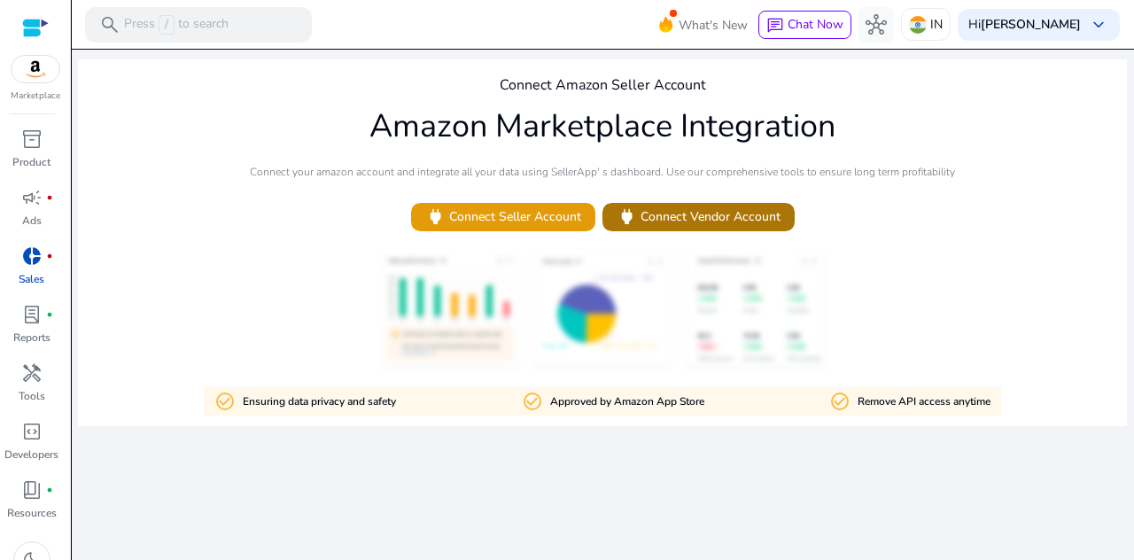
drag, startPoint x: 321, startPoint y: 215, endPoint x: 745, endPoint y: 214, distance: 423.3
click at [745, 214] on div "Connect Amazon Seller Account Amazon Marketplace Integration Connect your amazo…" at bounding box center [602, 242] width 1049 height 367
